Goal: Transaction & Acquisition: Purchase product/service

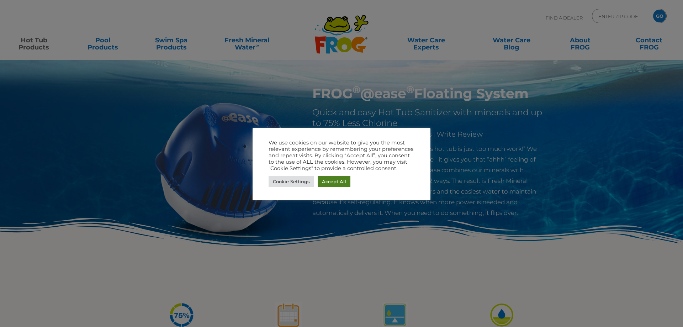
click at [331, 184] on link "Accept All" at bounding box center [334, 181] width 33 height 11
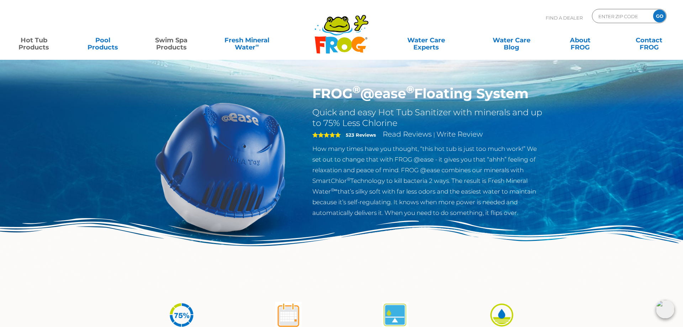
click at [172, 47] on link "Swim Spa Products" at bounding box center [171, 40] width 53 height 14
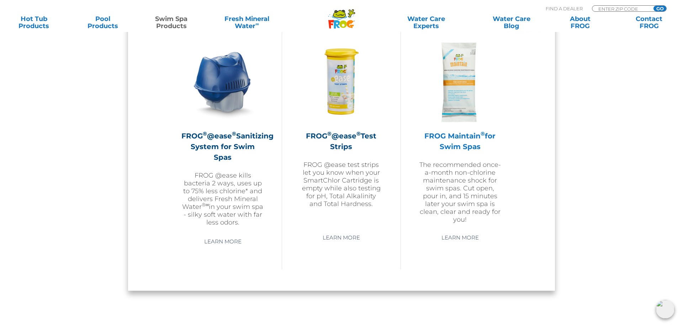
scroll to position [653, 0]
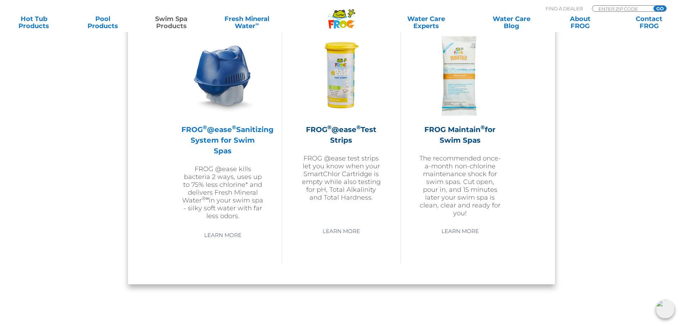
click at [226, 144] on h2 "FROG ® @ease ® Sanitizing System for Swim Spas" at bounding box center [222, 140] width 83 height 32
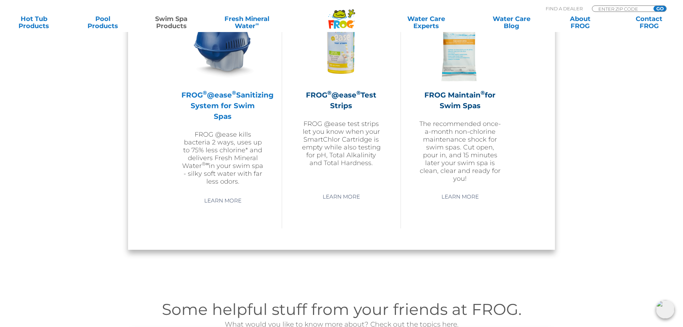
scroll to position [798, 0]
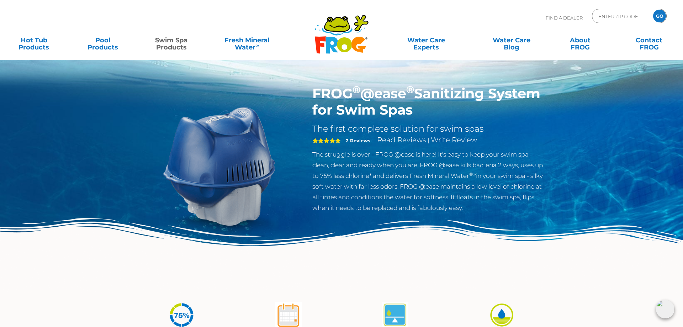
scroll to position [73, 0]
